Goal: Navigation & Orientation: Go to known website

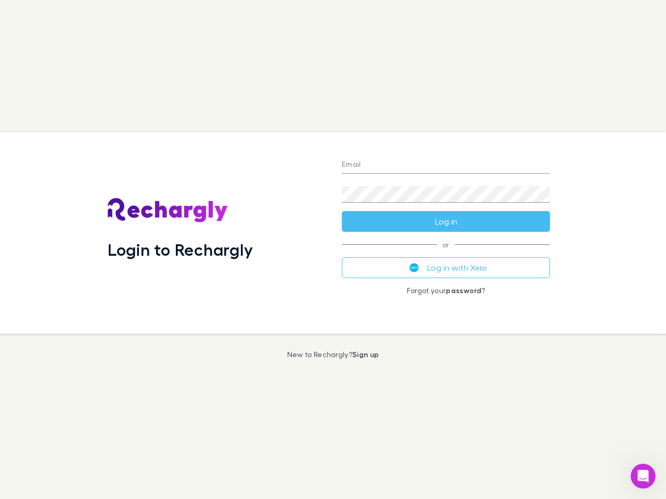
click at [333, 250] on div "Login to Rechargly" at bounding box center [216, 233] width 234 height 202
click at [446, 165] on input "Email" at bounding box center [446, 165] width 208 height 17
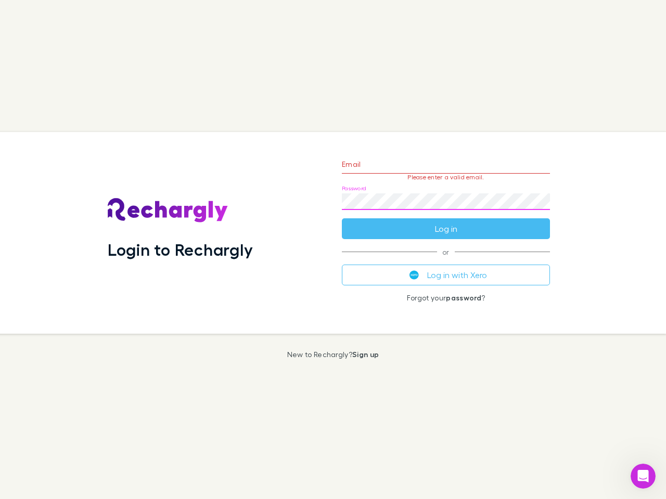
click at [446, 222] on form "Email Please enter a valid email. Password Log in" at bounding box center [446, 194] width 208 height 90
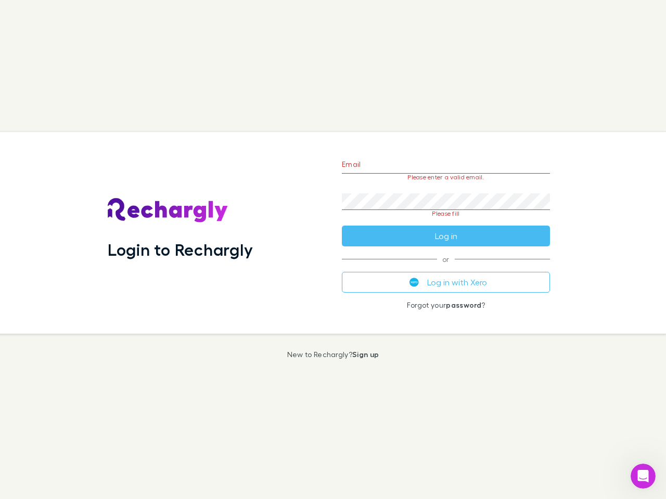
click at [446, 268] on div "Email Please enter a valid email. Password Please fill Log in or Log in with Xe…" at bounding box center [445, 233] width 225 height 202
click at [643, 476] on icon "Open Intercom Messenger" at bounding box center [642, 476] width 17 height 17
